Goal: Information Seeking & Learning: Check status

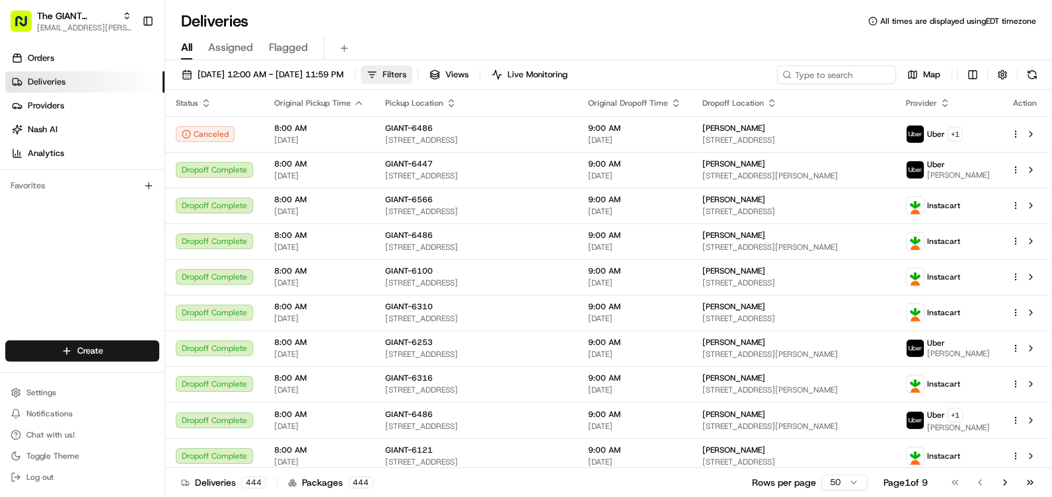
click at [406, 70] on span "Filters" at bounding box center [395, 75] width 24 height 12
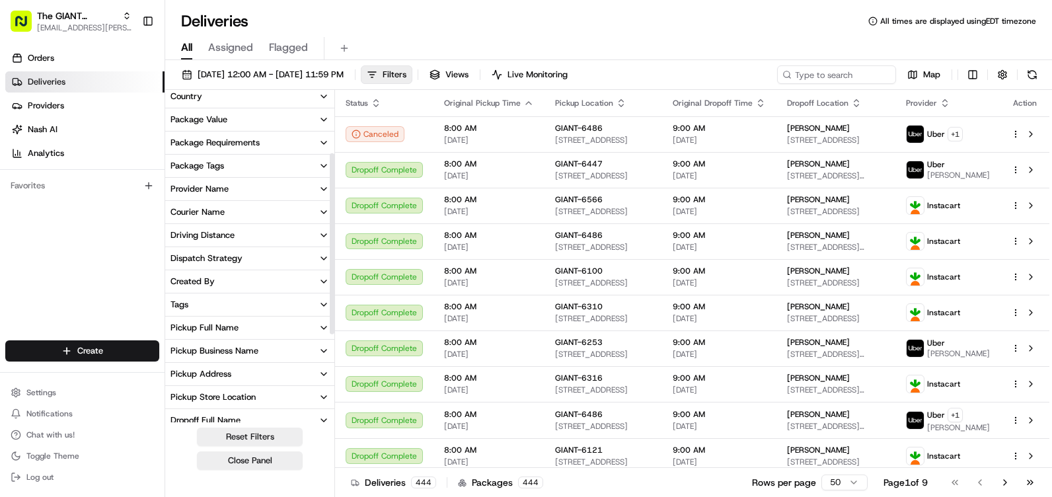
scroll to position [264, 0]
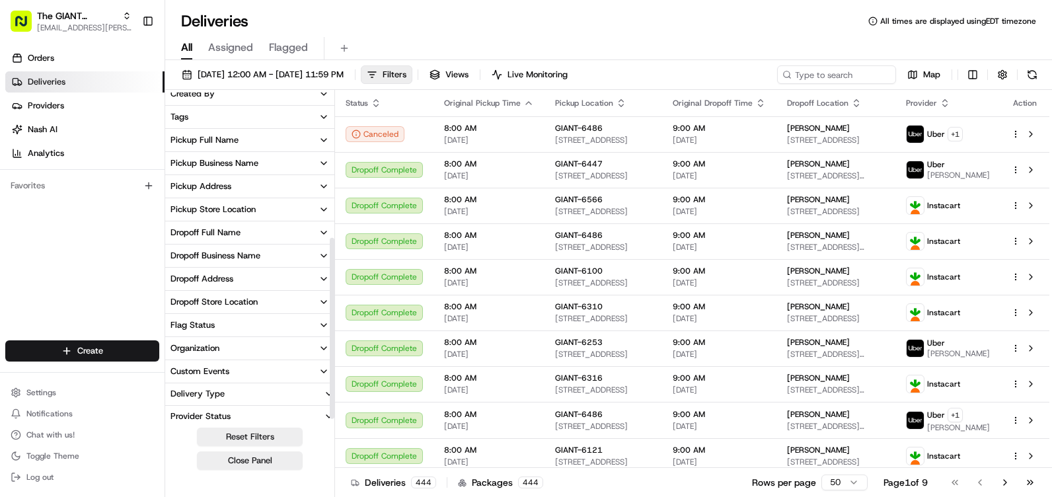
click at [259, 214] on button "Pickup Store Location" at bounding box center [249, 209] width 169 height 22
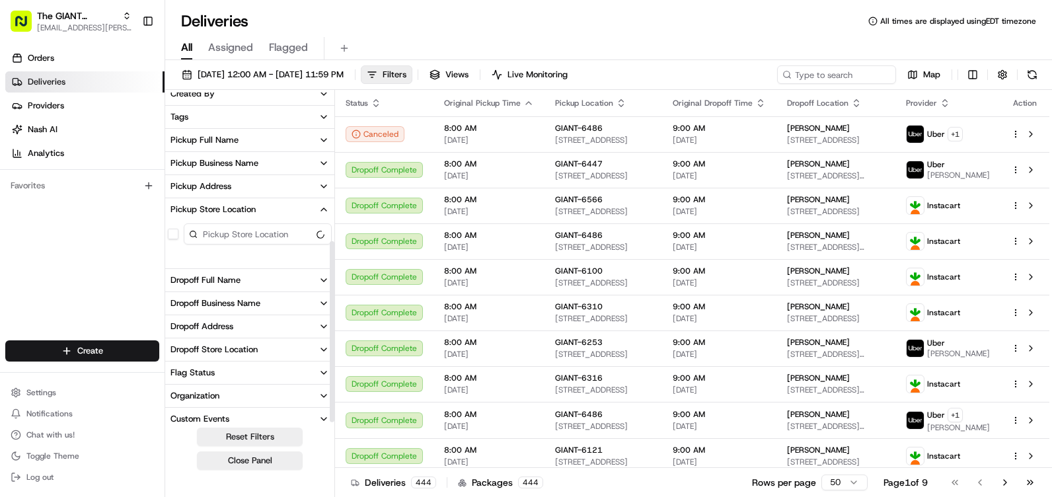
scroll to position [270, 0]
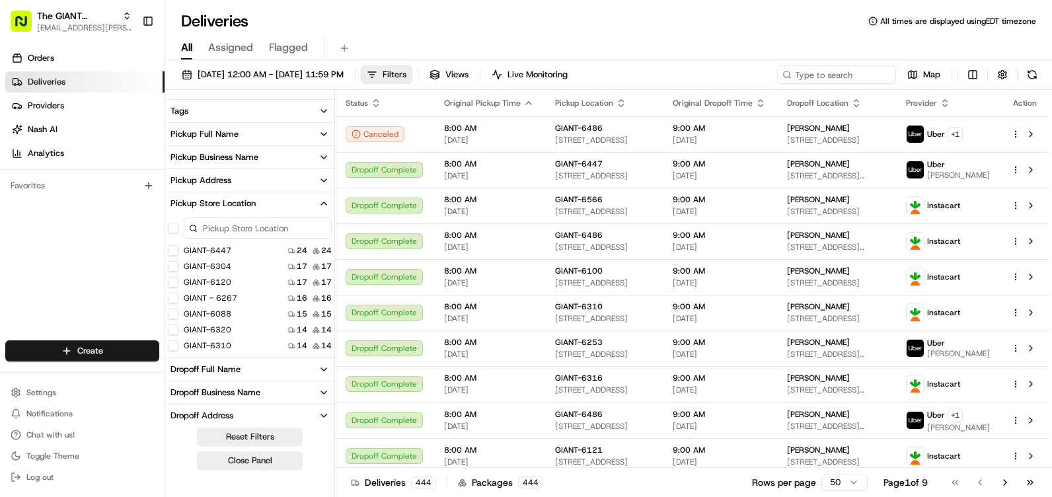
click at [258, 233] on input at bounding box center [258, 227] width 148 height 21
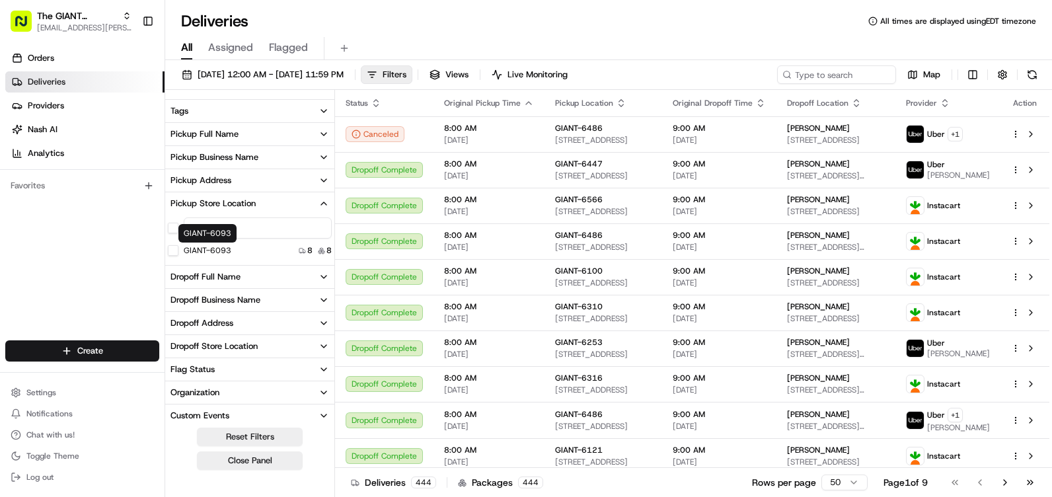
type input "6093"
click at [217, 254] on label "GIANT-6093" at bounding box center [208, 250] width 48 height 11
click at [178, 254] on button "GIANT-6093" at bounding box center [173, 250] width 11 height 11
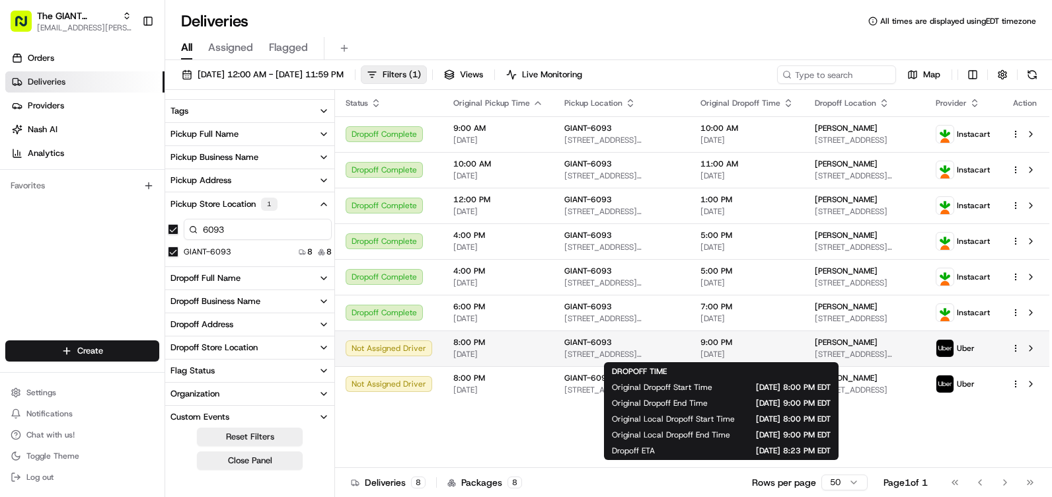
click at [738, 340] on span "9:00 PM" at bounding box center [747, 342] width 93 height 11
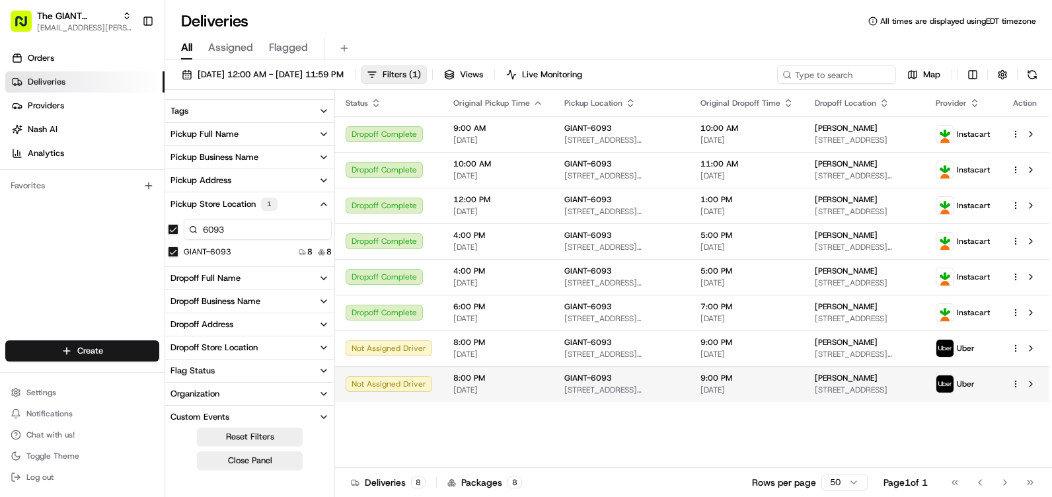
click at [554, 391] on td "GIANT-6093 [STREET_ADDRESS][DEMOGRAPHIC_DATA]" at bounding box center [622, 384] width 136 height 36
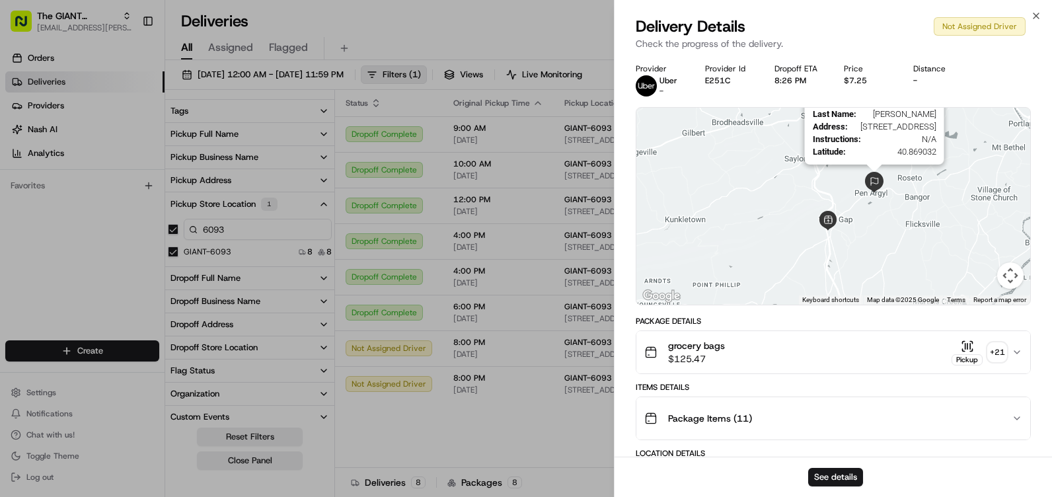
click at [874, 182] on img at bounding box center [874, 182] width 21 height 21
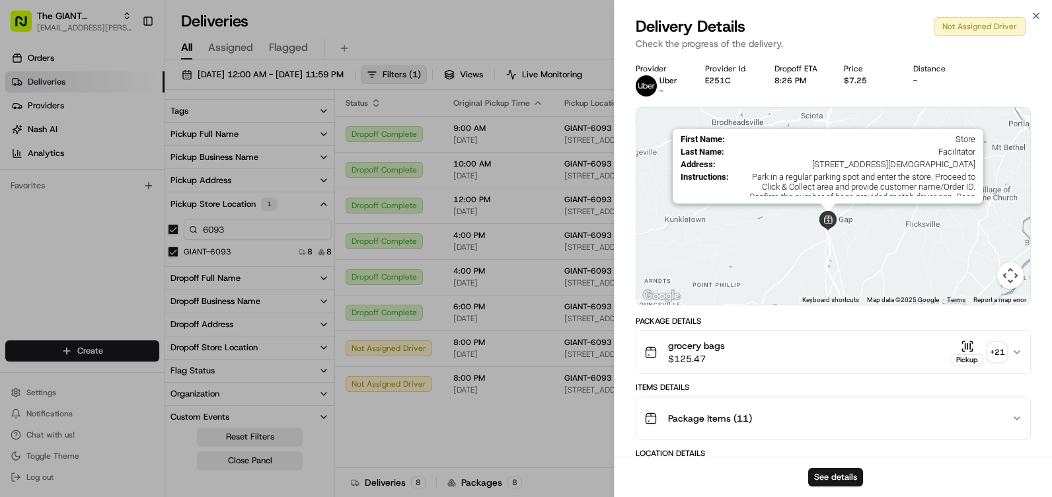
click at [828, 230] on img at bounding box center [828, 221] width 20 height 20
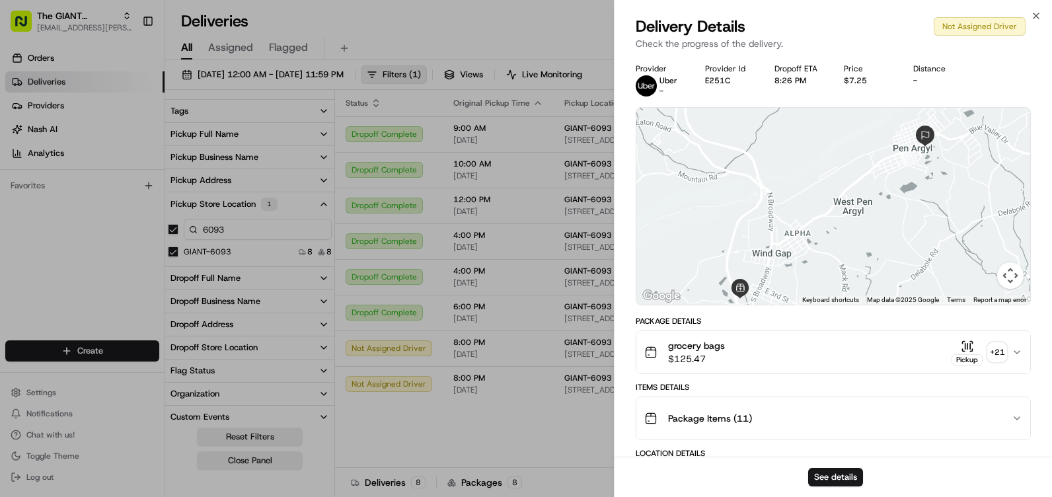
drag, startPoint x: 891, startPoint y: 220, endPoint x: 878, endPoint y: 263, distance: 44.8
click at [878, 263] on div at bounding box center [833, 206] width 394 height 197
click at [1040, 17] on icon "button" at bounding box center [1036, 16] width 11 height 11
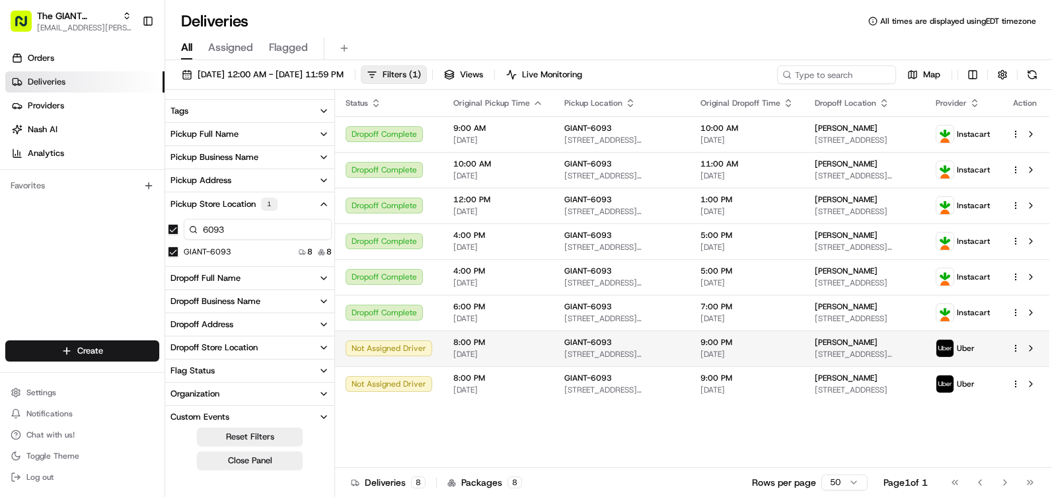
click at [656, 336] on td "GIANT-6093 [STREET_ADDRESS][DEMOGRAPHIC_DATA]" at bounding box center [622, 348] width 136 height 36
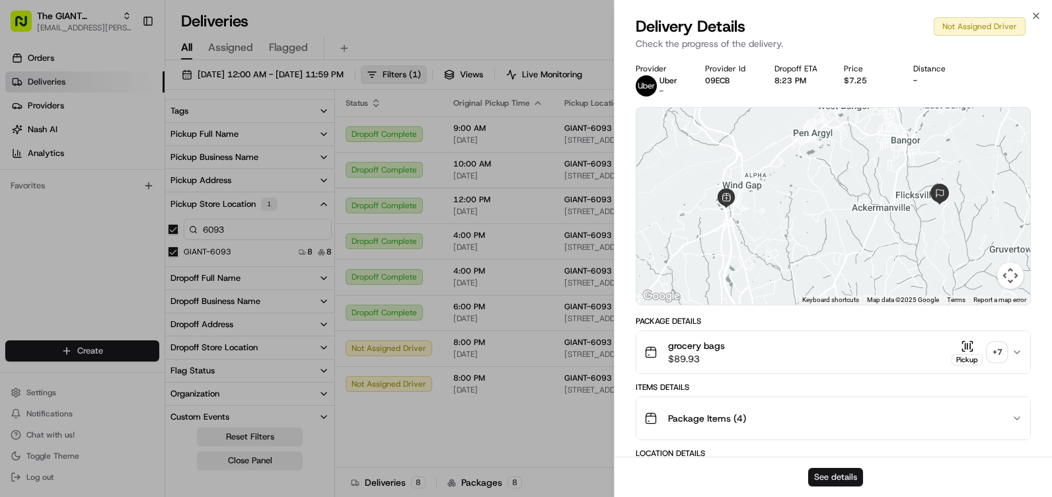
click at [820, 471] on button "See details" at bounding box center [835, 477] width 55 height 19
